Goal: Find specific page/section: Find specific page/section

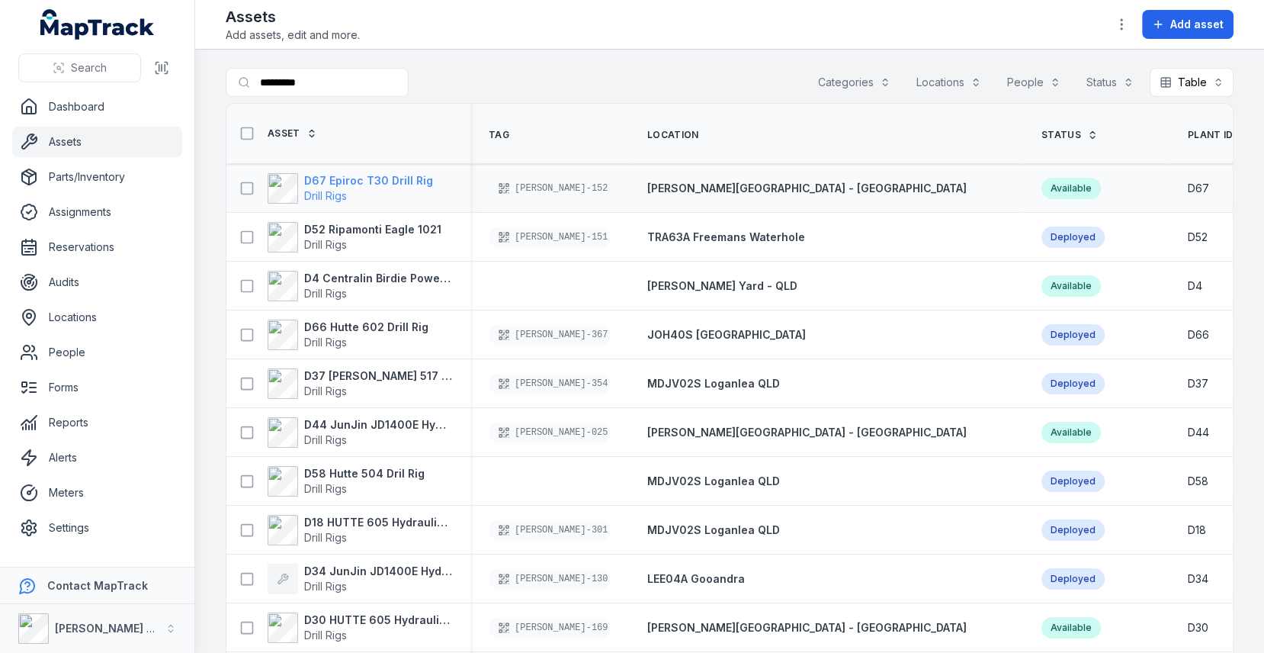
click at [361, 196] on span "Drill Rigs" at bounding box center [368, 195] width 129 height 15
click at [588, 66] on main "Search for assets ********* Categories Locations People Status Table ***** Asse…" at bounding box center [729, 351] width 1069 height 603
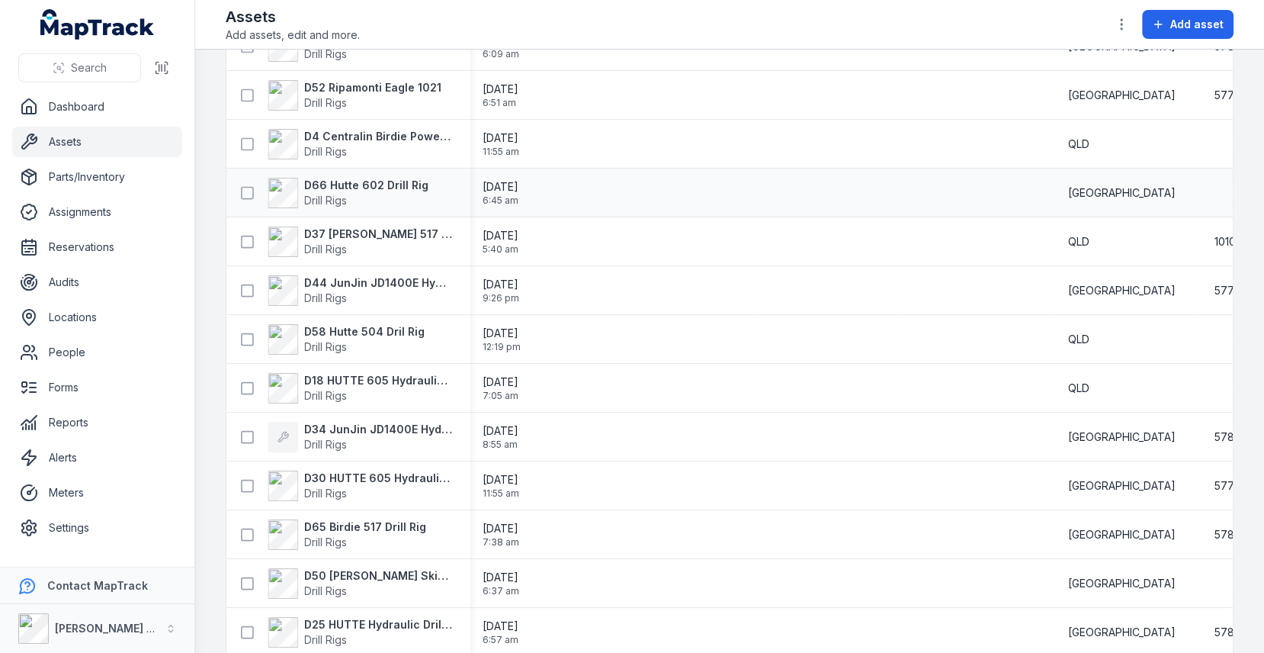
scroll to position [529, 0]
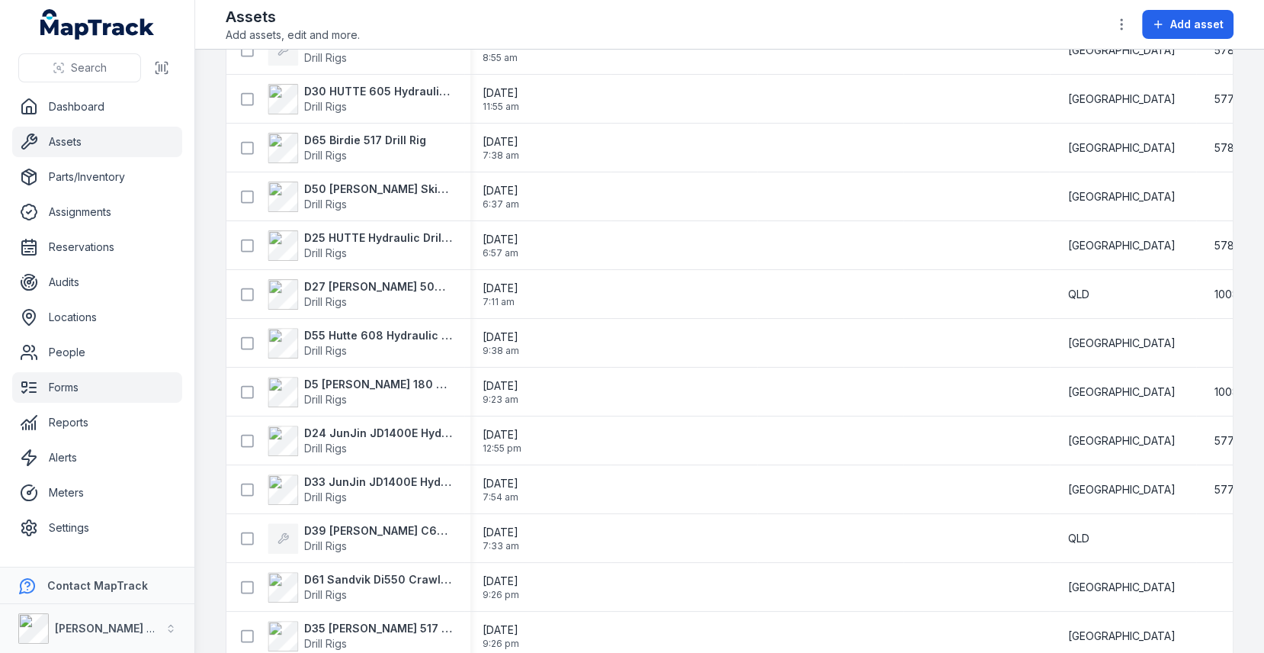
click at [46, 386] on link "Forms" at bounding box center [97, 387] width 170 height 31
click at [98, 615] on div "[PERSON_NAME] Group" at bounding box center [88, 628] width 141 height 31
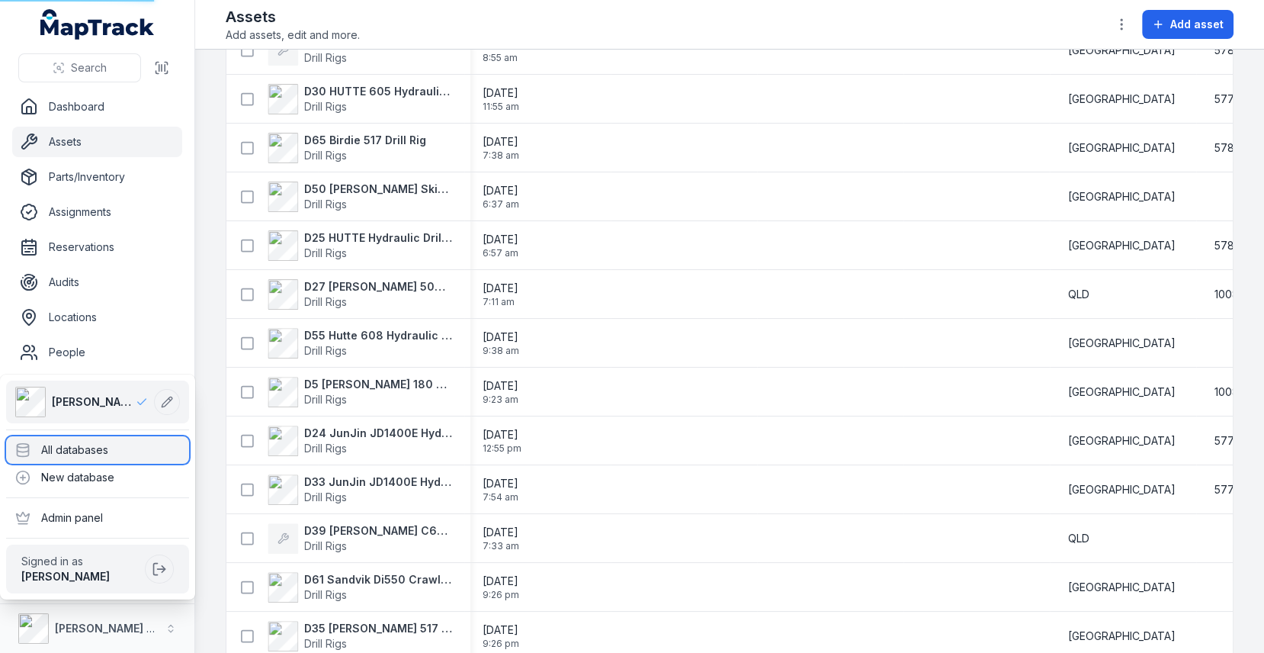
click at [132, 442] on div "All databases" at bounding box center [97, 449] width 183 height 27
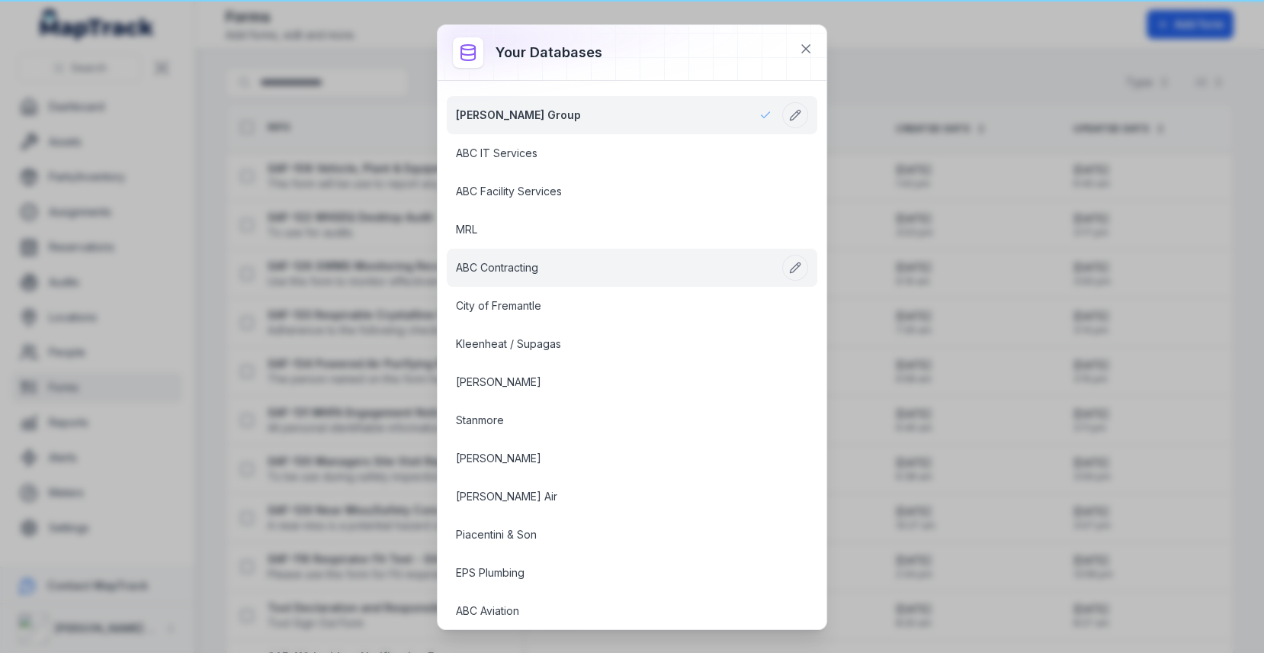
click at [597, 260] on link "ABC Contracting" at bounding box center [614, 267] width 316 height 15
